Goal: Find contact information: Find contact information

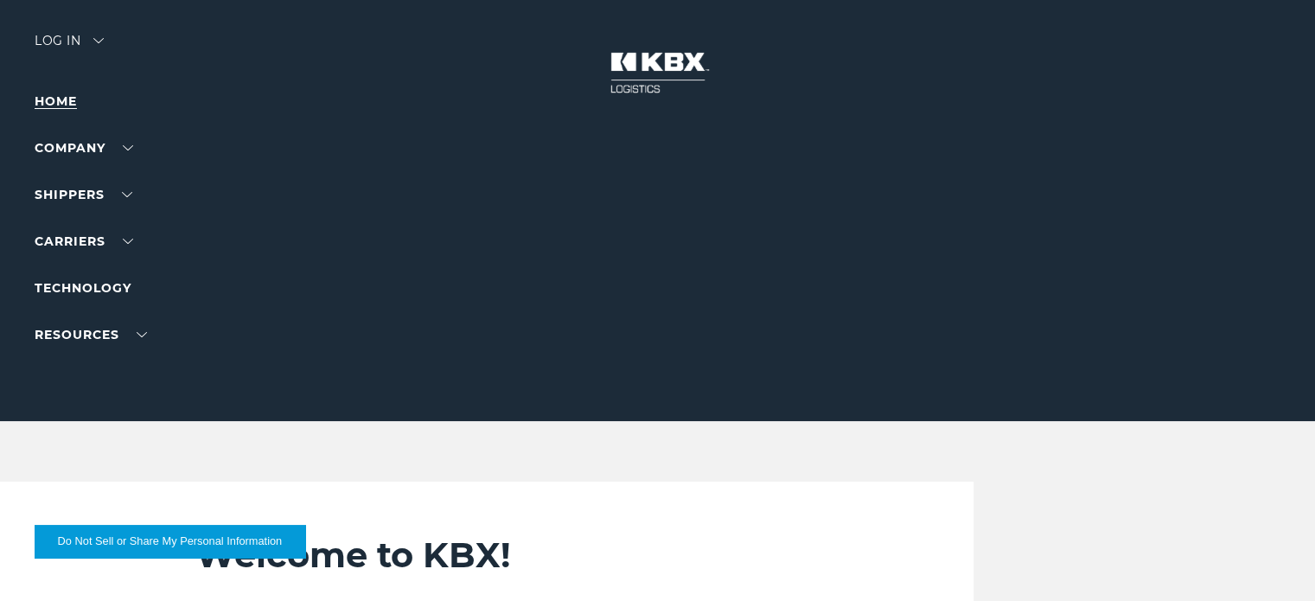
click at [54, 95] on link "Home" at bounding box center [56, 101] width 42 height 16
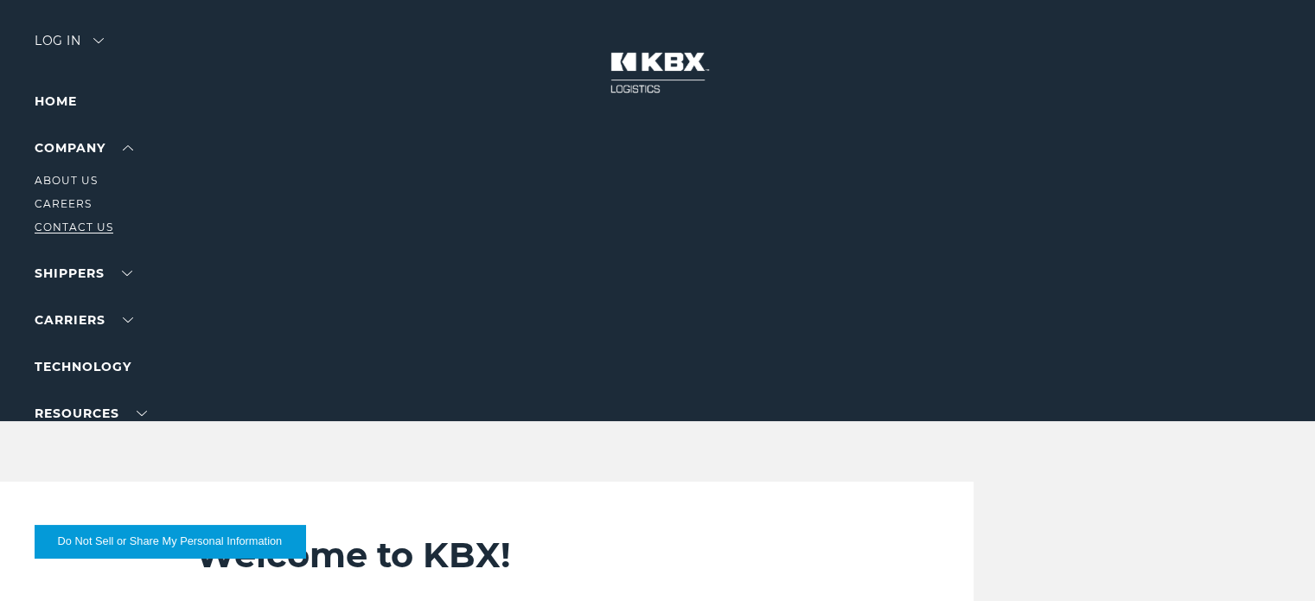
click at [80, 224] on link "Contact Us" at bounding box center [74, 227] width 79 height 13
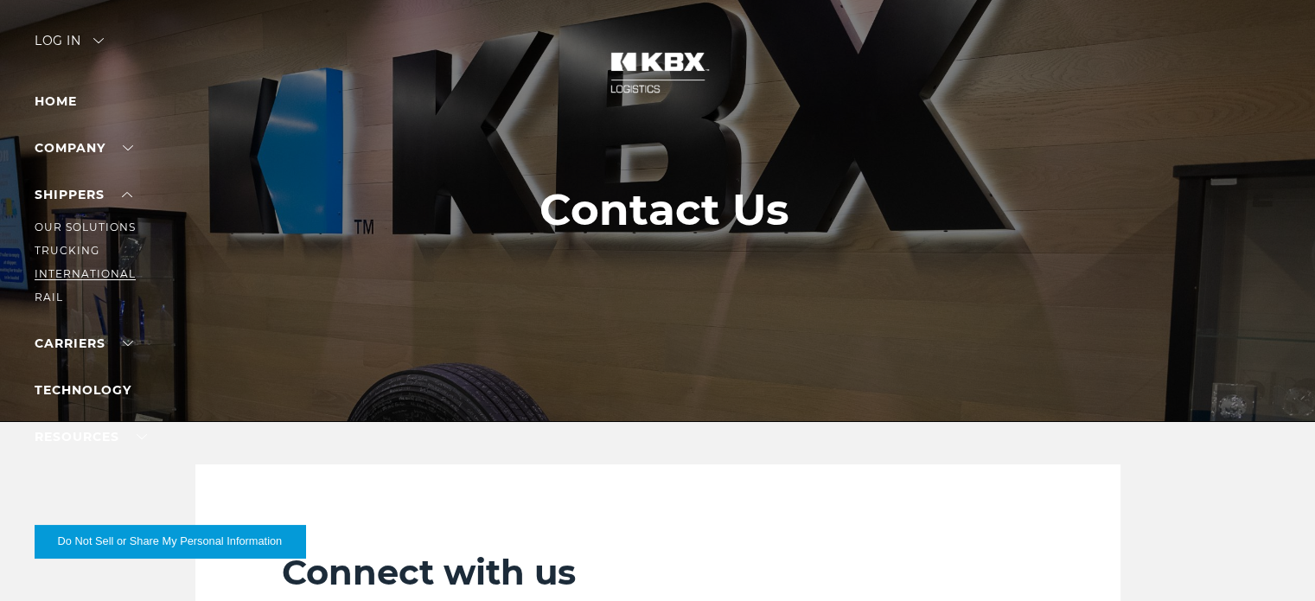
click at [73, 268] on link "International" at bounding box center [85, 273] width 101 height 13
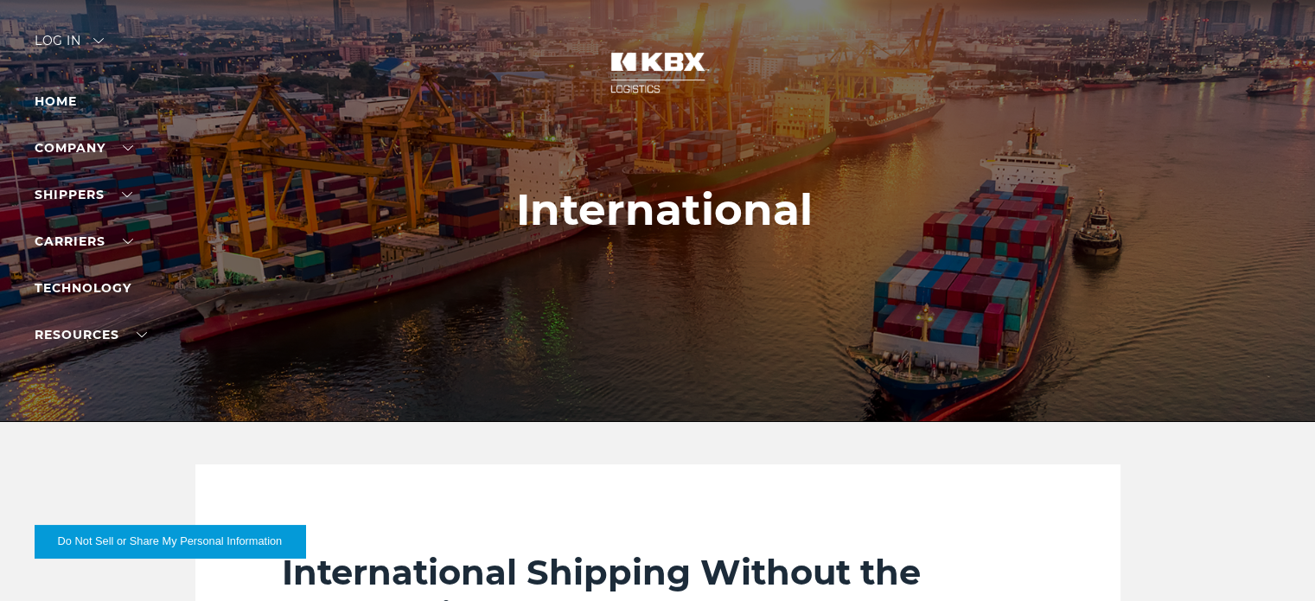
drag, startPoint x: 1311, startPoint y: 66, endPoint x: 1313, endPoint y: 106, distance: 40.7
click at [1313, 106] on div at bounding box center [664, 210] width 1328 height 421
click at [43, 99] on link "Home" at bounding box center [56, 101] width 42 height 16
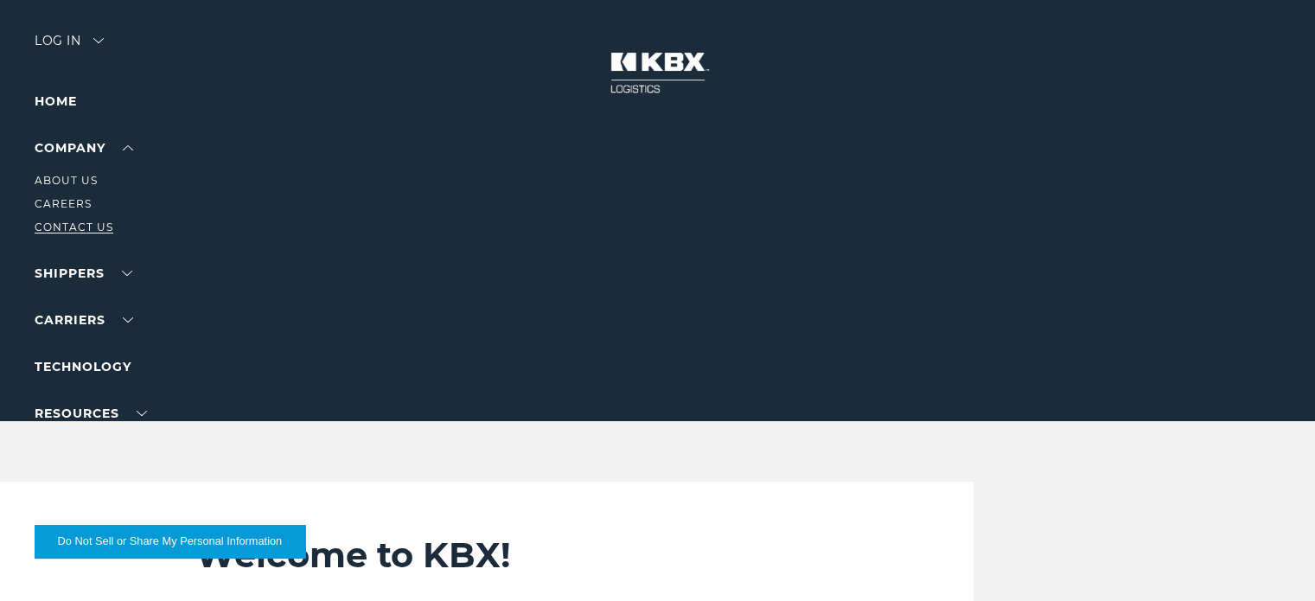
click at [73, 229] on link "Contact Us" at bounding box center [74, 227] width 79 height 13
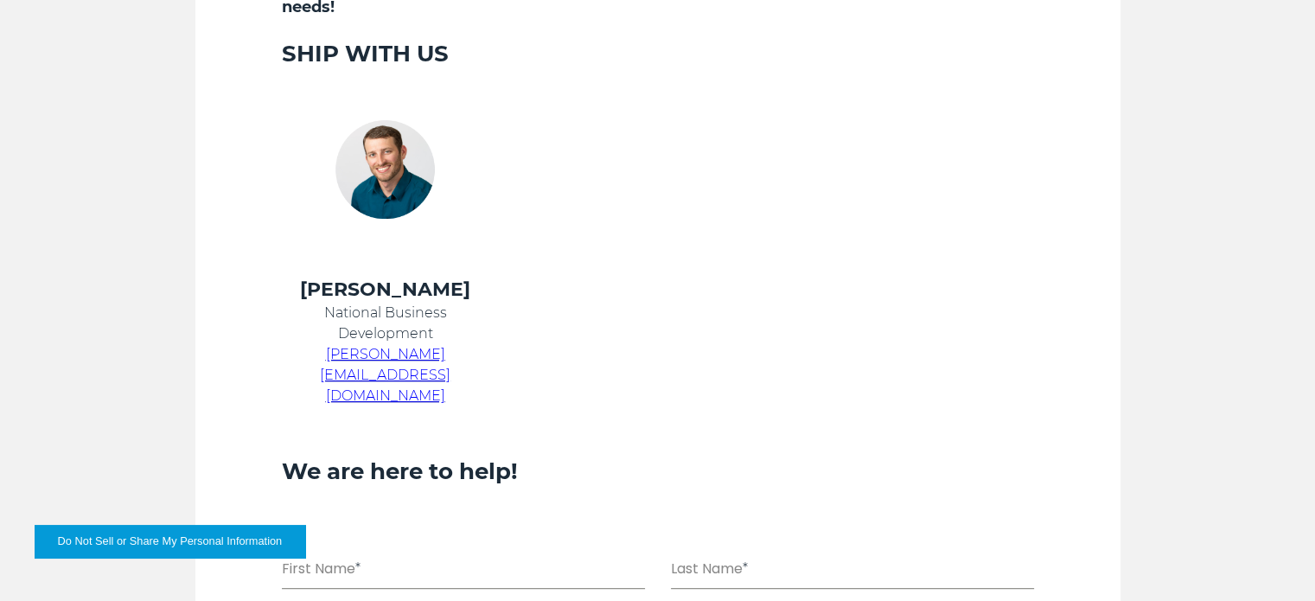
scroll to position [772, 0]
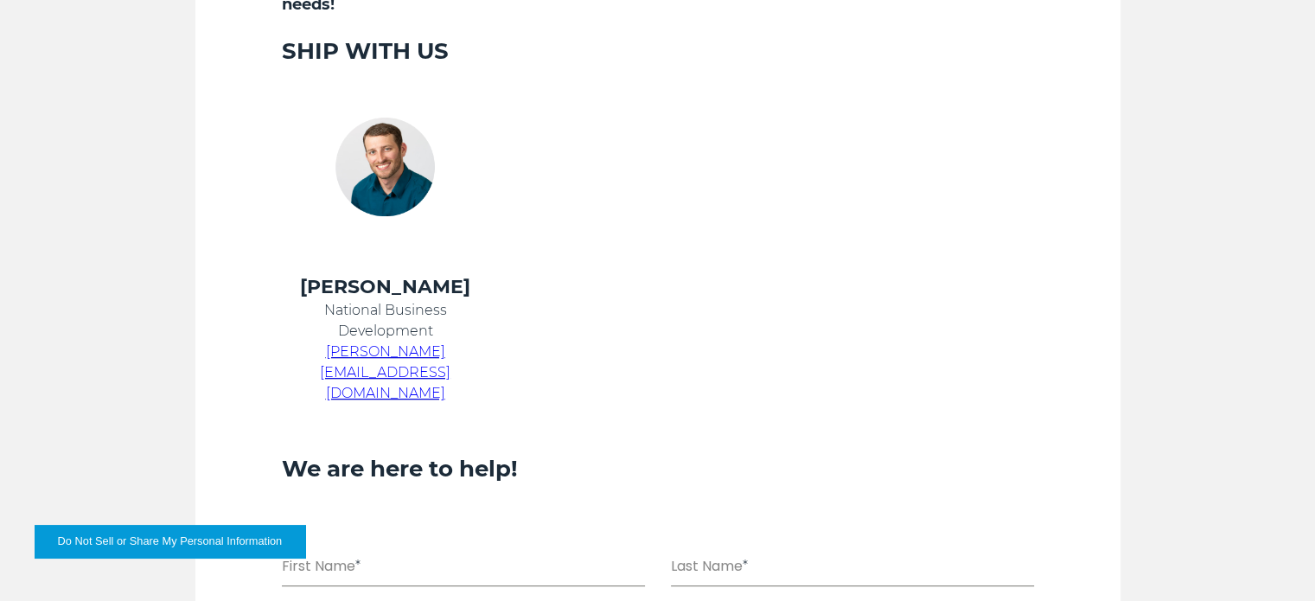
click at [432, 349] on span "[PERSON_NAME][EMAIL_ADDRESS][DOMAIN_NAME]" at bounding box center [385, 372] width 131 height 58
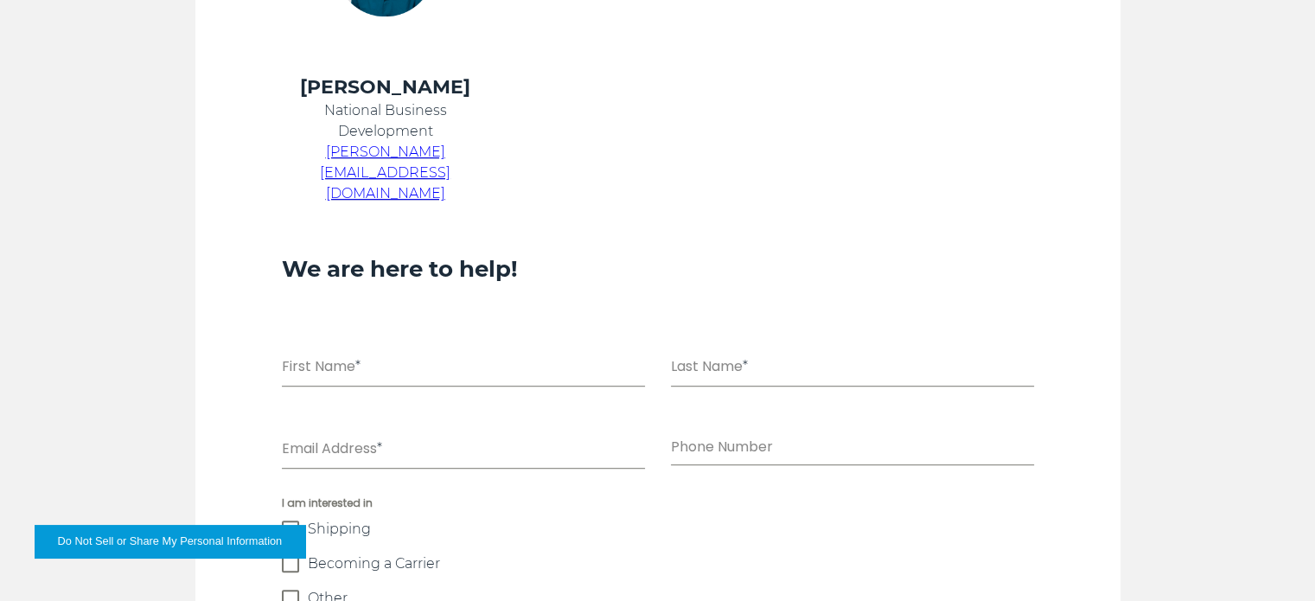
scroll to position [981, 0]
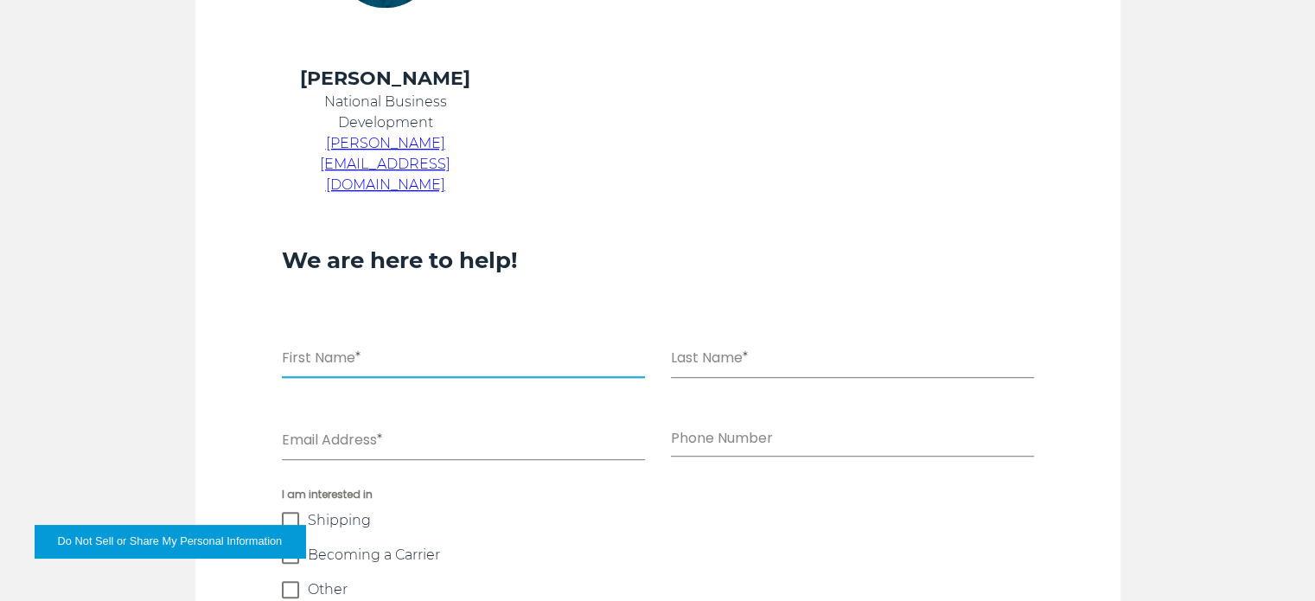
click at [394, 342] on input "First Name *" at bounding box center [463, 359] width 363 height 35
click at [354, 342] on input "First Name *" at bounding box center [463, 359] width 363 height 35
click at [1167, 185] on div "Connect with us Whether you're looking for shipping options, want to become a c…" at bounding box center [657, 252] width 1315 height 1536
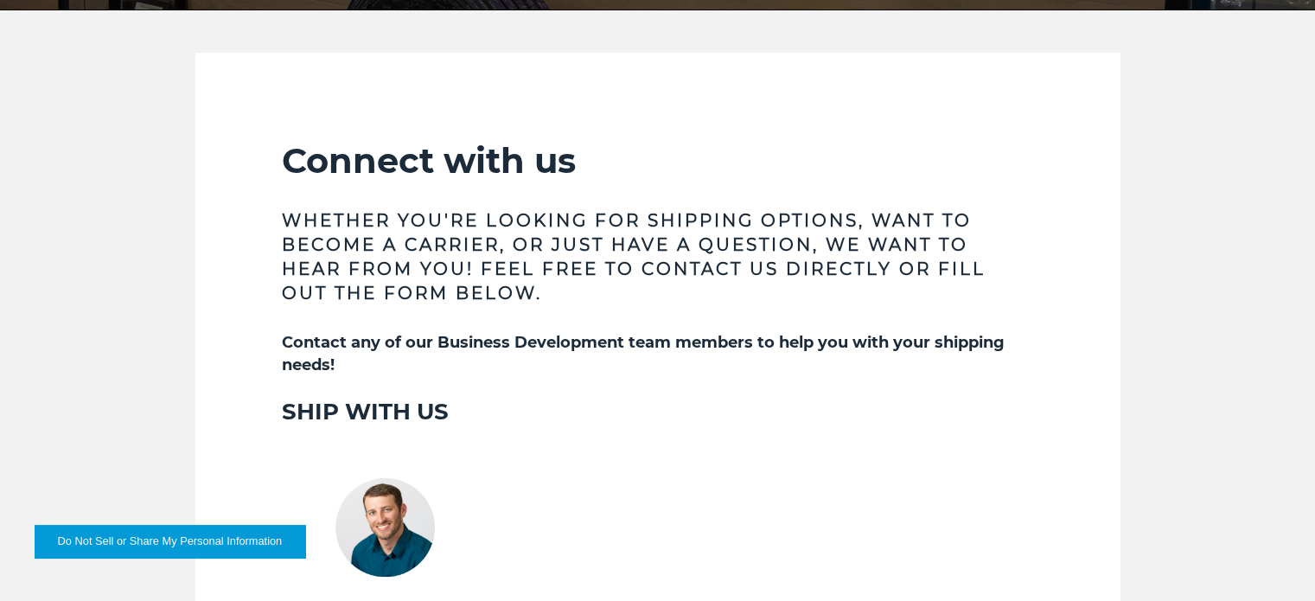
scroll to position [409, 0]
